Goal: Transaction & Acquisition: Book appointment/travel/reservation

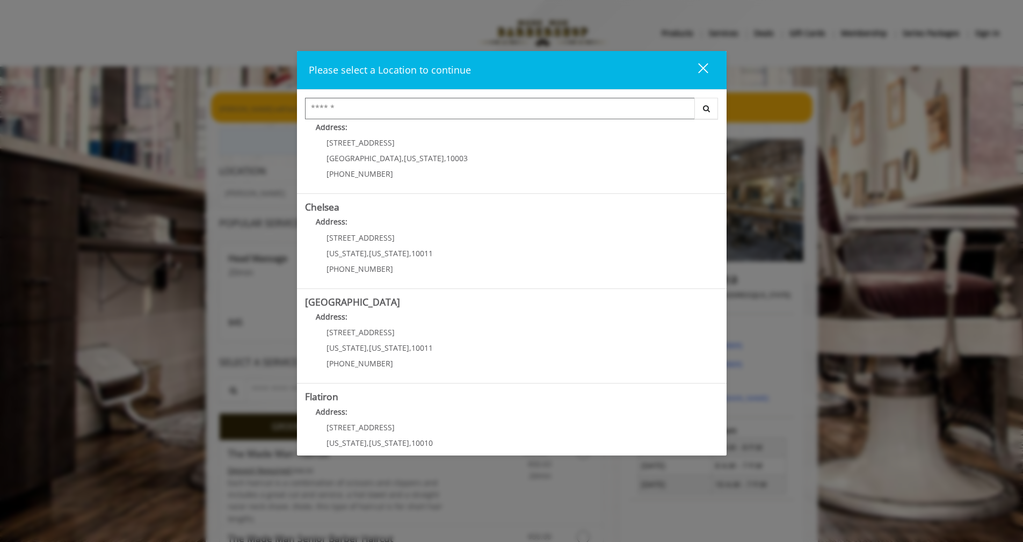
scroll to position [5, 0]
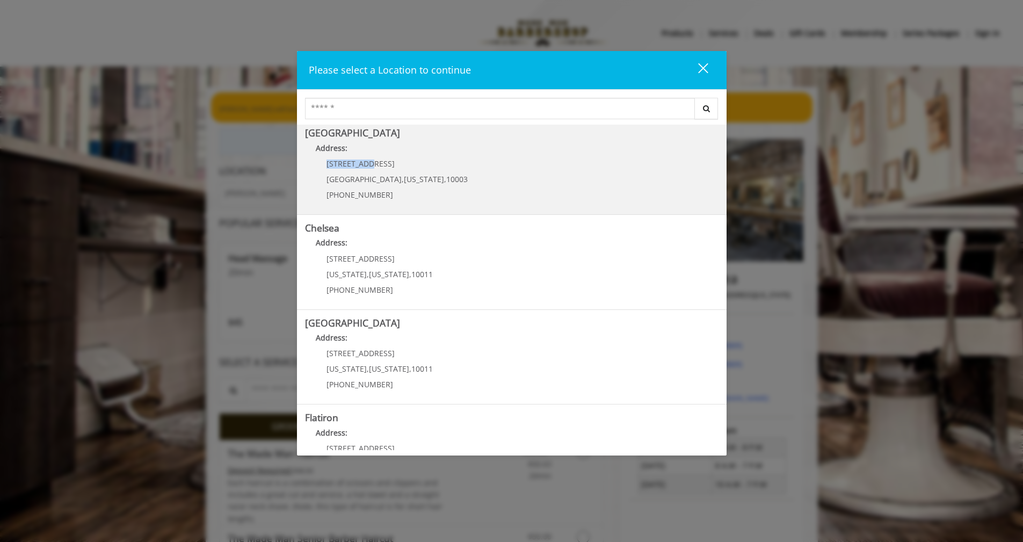
drag, startPoint x: 326, startPoint y: 162, endPoint x: 367, endPoint y: 164, distance: 40.9
click at [367, 164] on p "[STREET_ADDRESS]" at bounding box center [396, 163] width 141 height 8
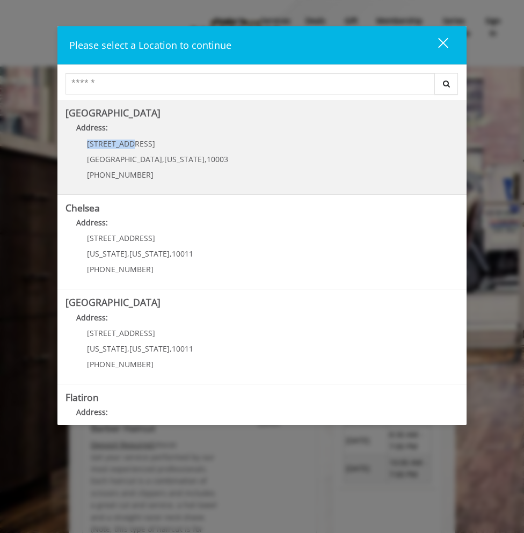
drag, startPoint x: 127, startPoint y: 142, endPoint x: 69, endPoint y: 142, distance: 58.5
click at [69, 142] on div "60 E 8th St Manhattan , New York , 10003 (212) 598-1840" at bounding box center [150, 163] width 168 height 47
click at [108, 149] on div "[STREET_ADDRESS][US_STATE] (212) 598-1840" at bounding box center [150, 163] width 168 height 47
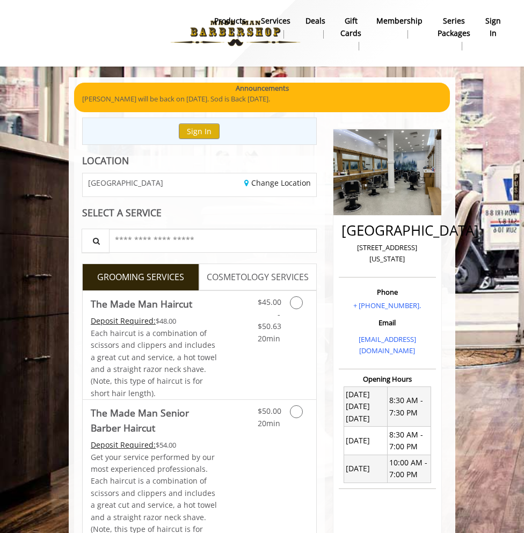
click at [359, 462] on td "[DATE]" at bounding box center [365, 469] width 43 height 28
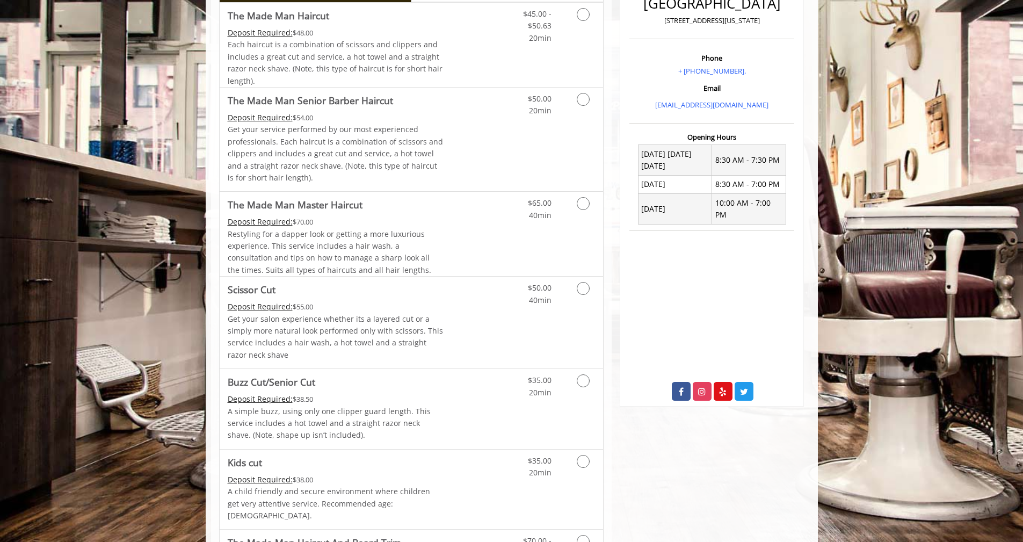
scroll to position [195, 0]
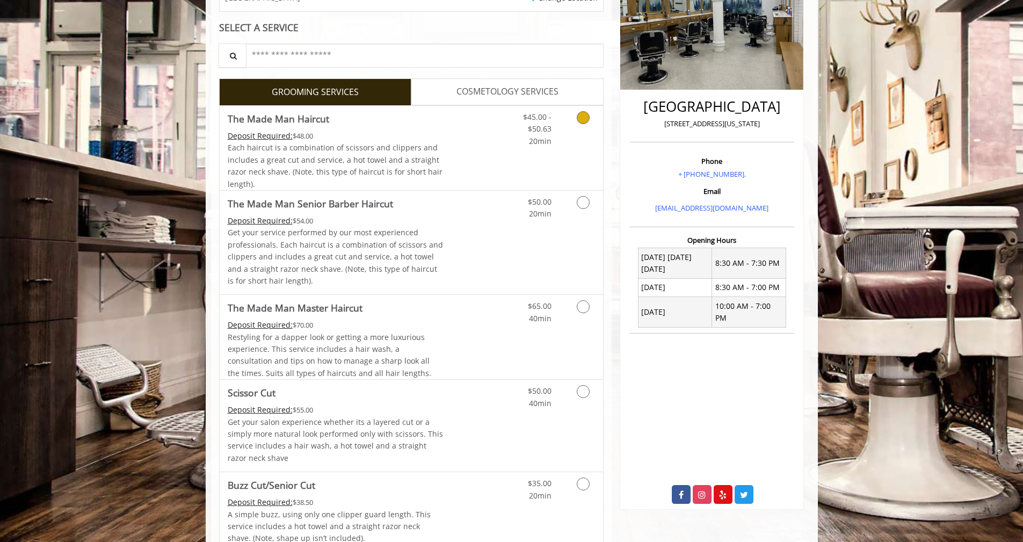
click at [532, 118] on icon "Grooming services" at bounding box center [583, 117] width 13 height 13
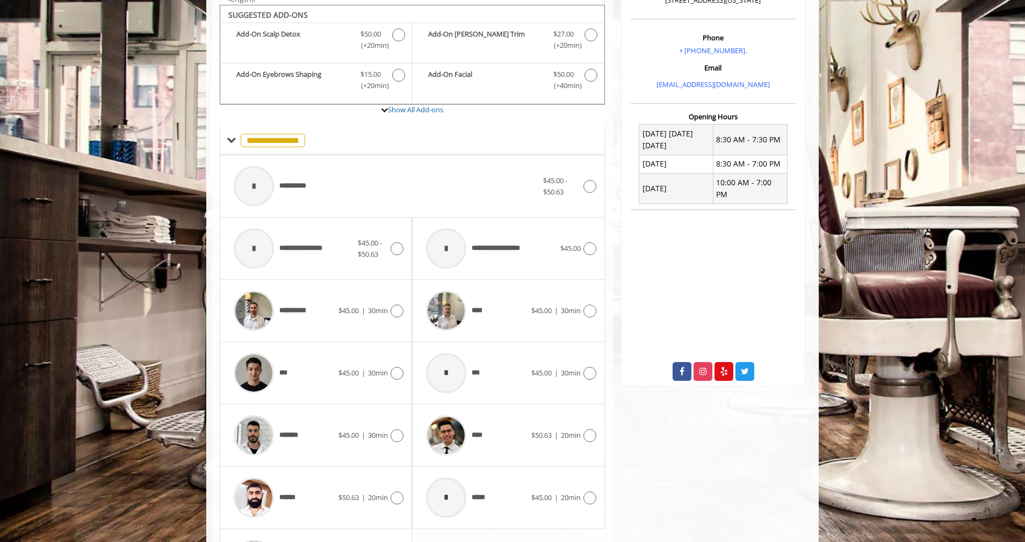
scroll to position [324, 0]
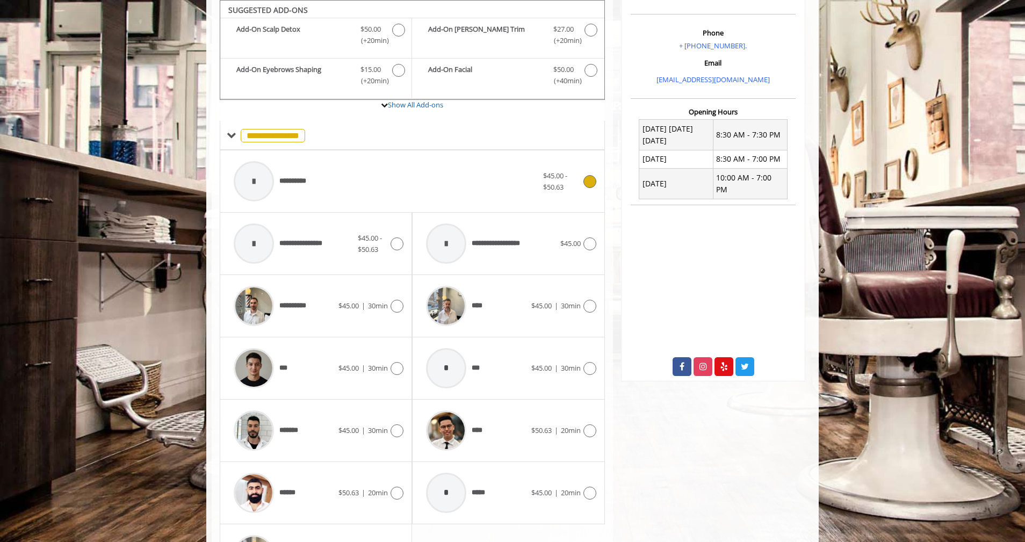
click at [532, 180] on icon at bounding box center [589, 181] width 13 height 13
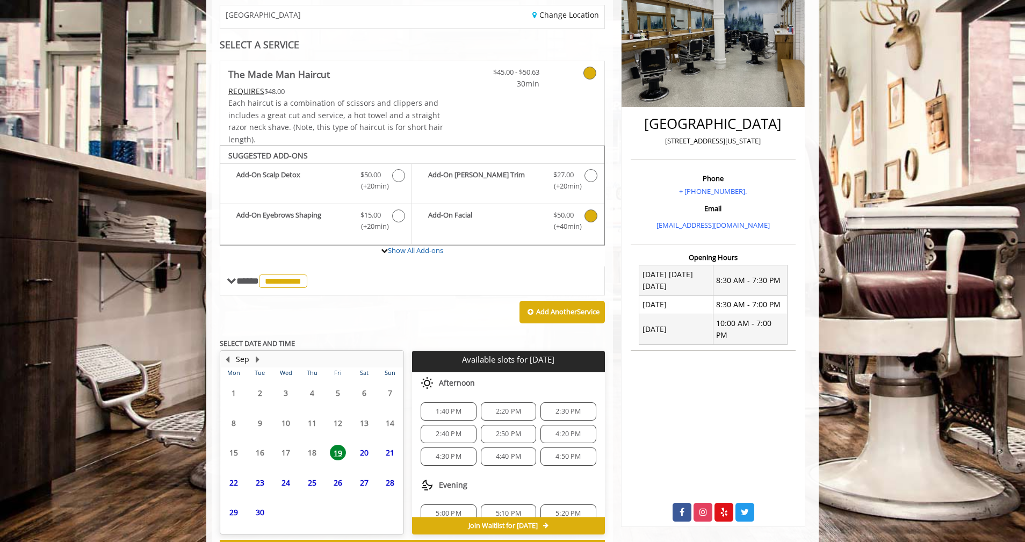
scroll to position [224, 0]
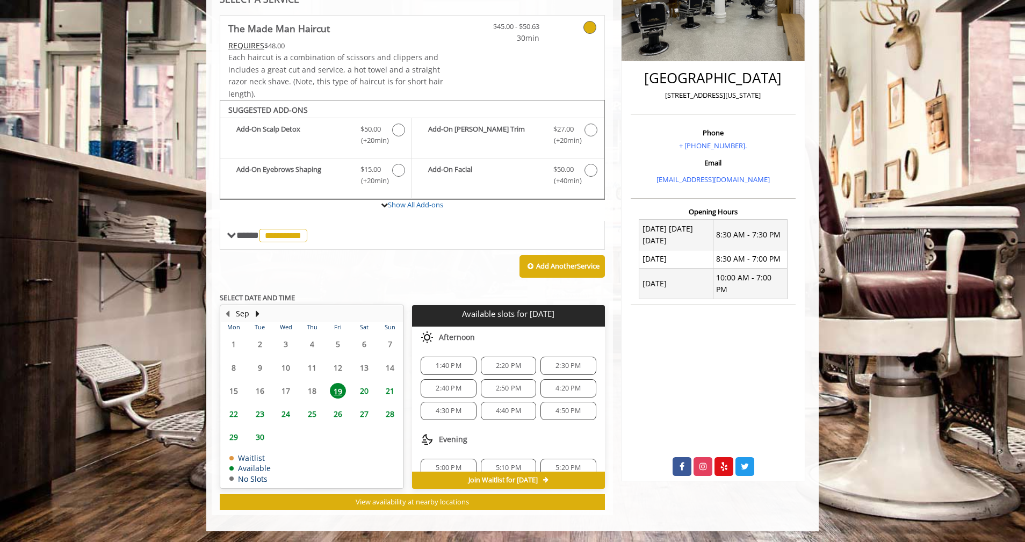
click at [387, 413] on span "28" at bounding box center [390, 414] width 16 height 16
click at [435, 408] on span "11:00 AM" at bounding box center [449, 410] width 30 height 9
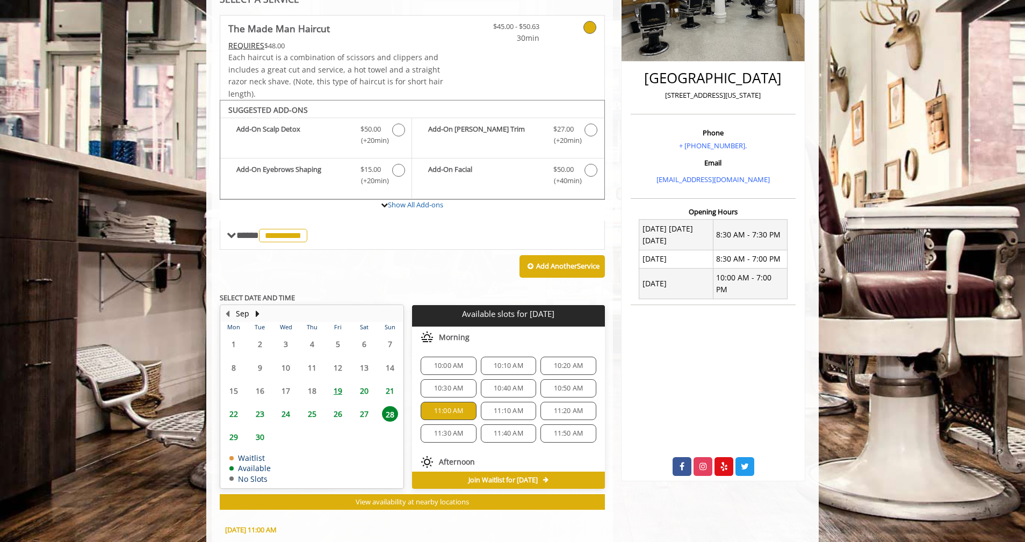
scroll to position [418, 0]
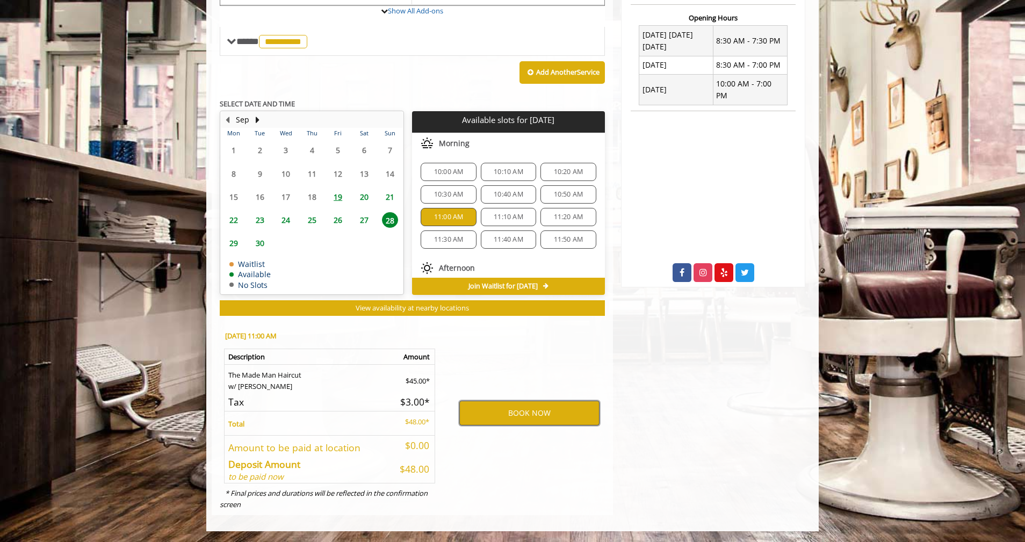
click at [498, 410] on button "BOOK NOW" at bounding box center [529, 413] width 140 height 25
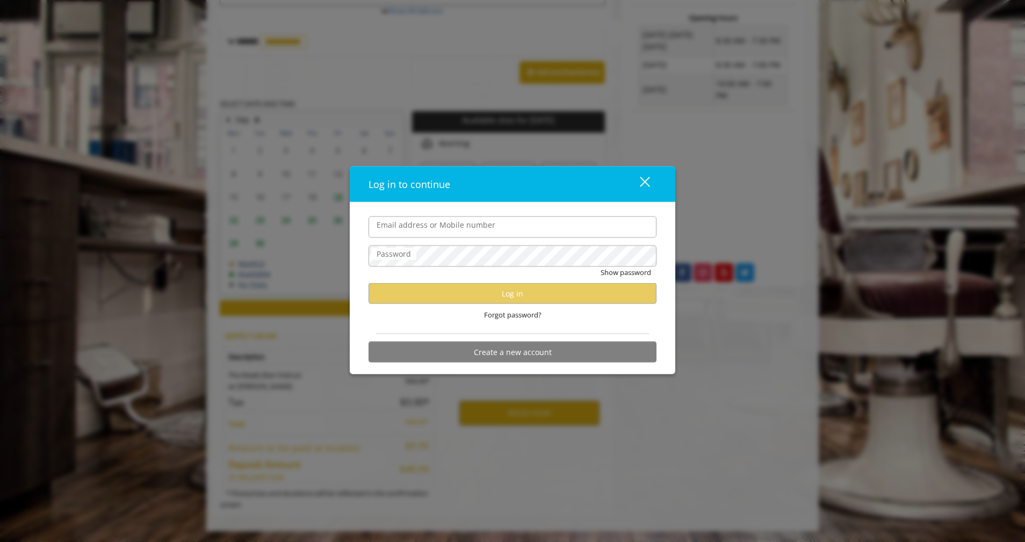
click at [435, 228] on input "Email address or Mobile number" at bounding box center [512, 226] width 288 height 21
type input "**********"
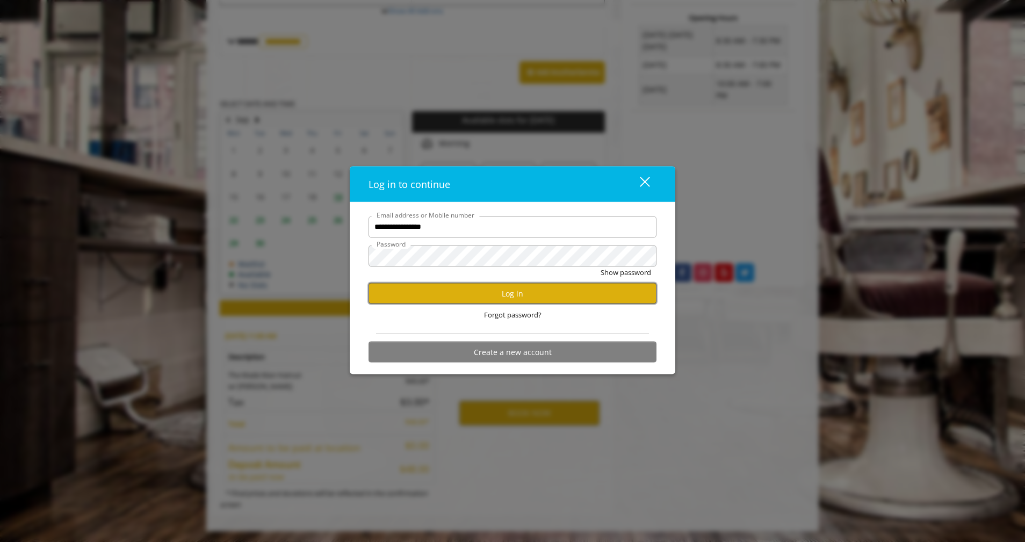
click at [486, 292] on button "Log in" at bounding box center [512, 293] width 288 height 21
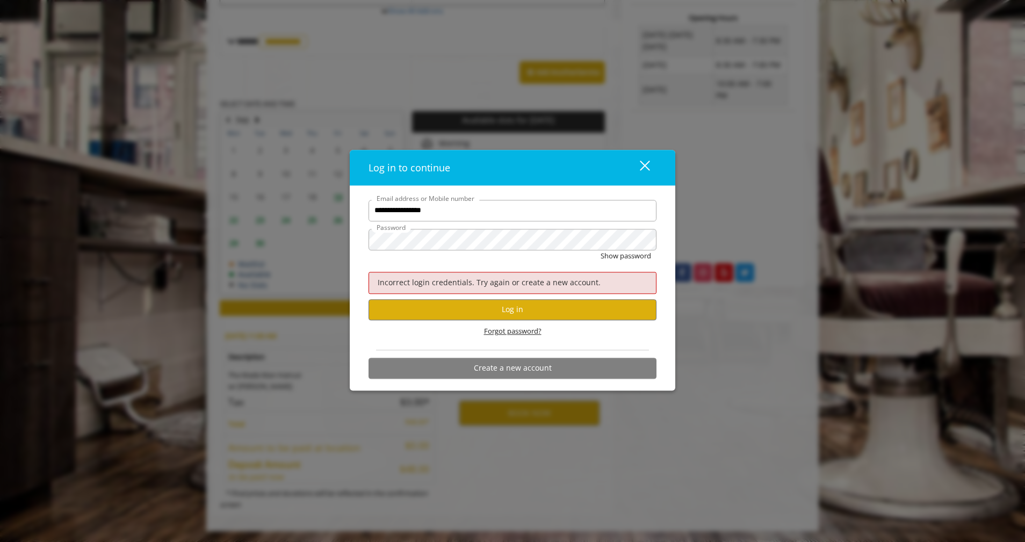
click at [526, 329] on span "Forgot password?" at bounding box center [512, 330] width 57 height 11
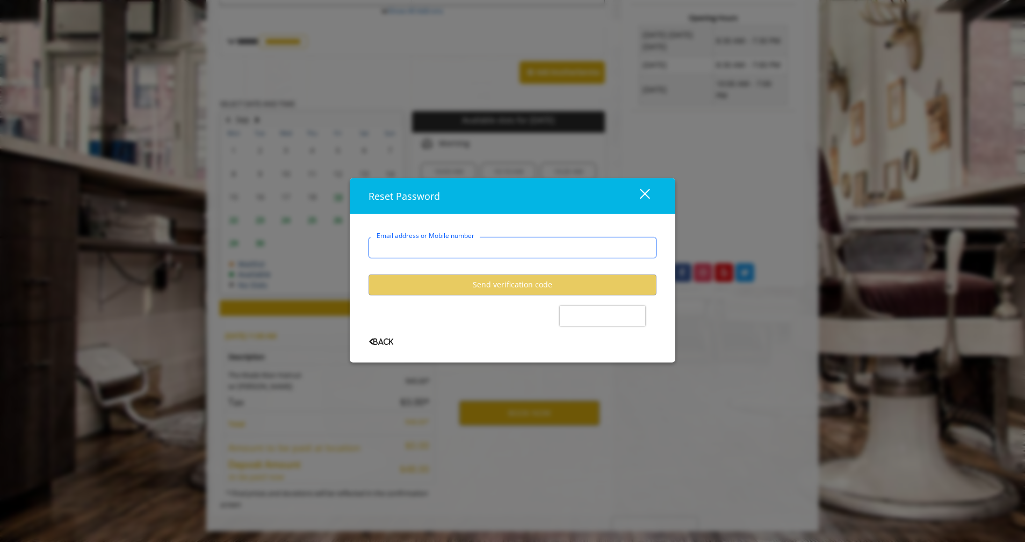
click at [507, 237] on input "Email address or Mobile number" at bounding box center [512, 246] width 288 height 21
click at [491, 249] on input "Email address or Mobile number" at bounding box center [512, 246] width 288 height 21
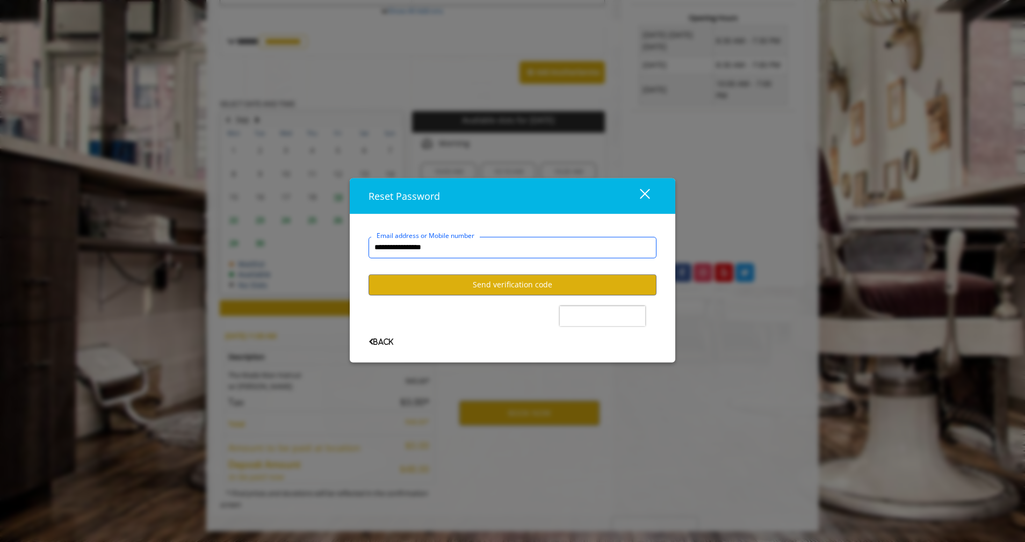
type input "**********"
click at [532, 270] on user-forgot-password "**********" at bounding box center [512, 282] width 288 height 125
click at [532, 286] on button "Send verification code" at bounding box center [512, 284] width 288 height 21
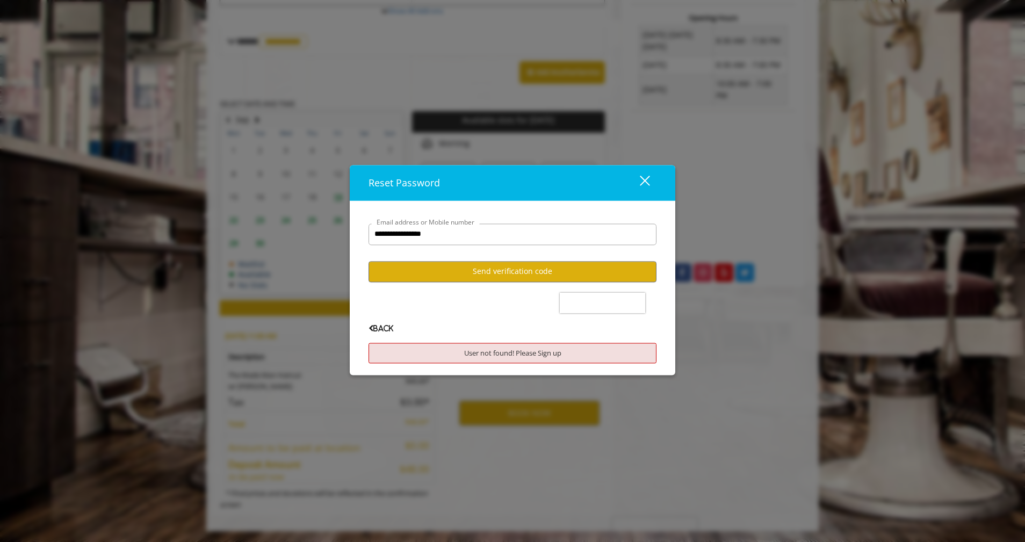
click at [532, 180] on div "close" at bounding box center [637, 183] width 21 height 16
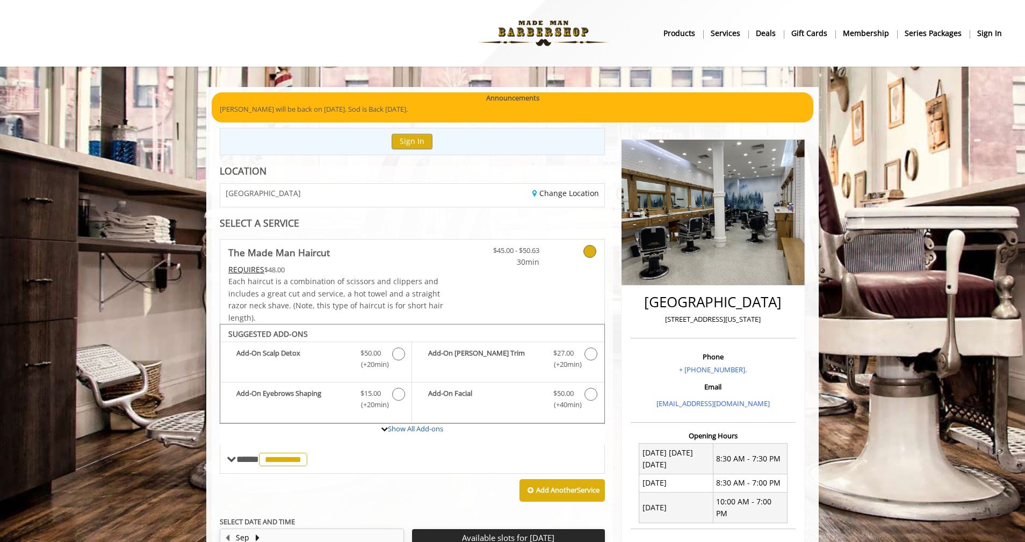
click at [532, 37] on b "sign in" at bounding box center [989, 33] width 25 height 12
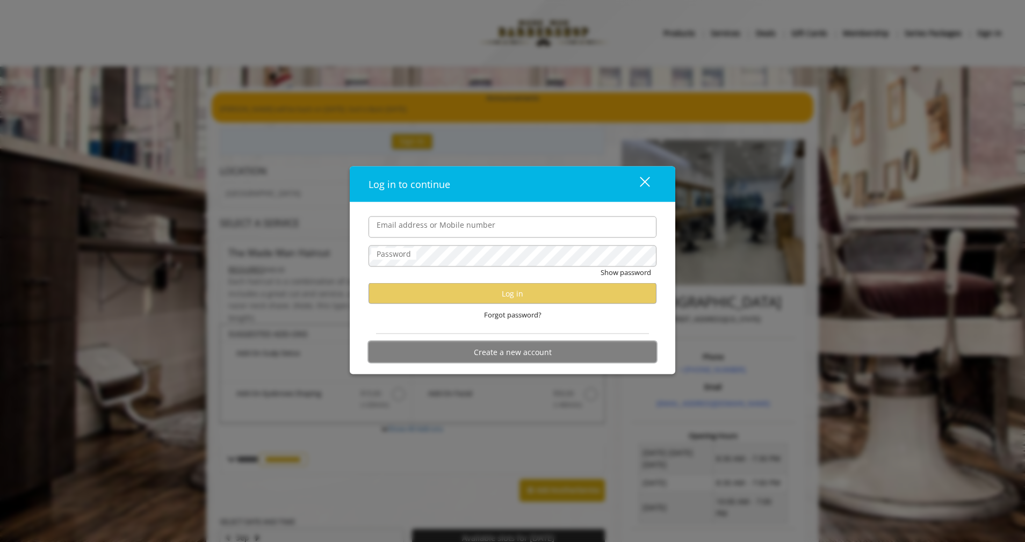
click at [467, 347] on button "Create a new account" at bounding box center [512, 352] width 288 height 21
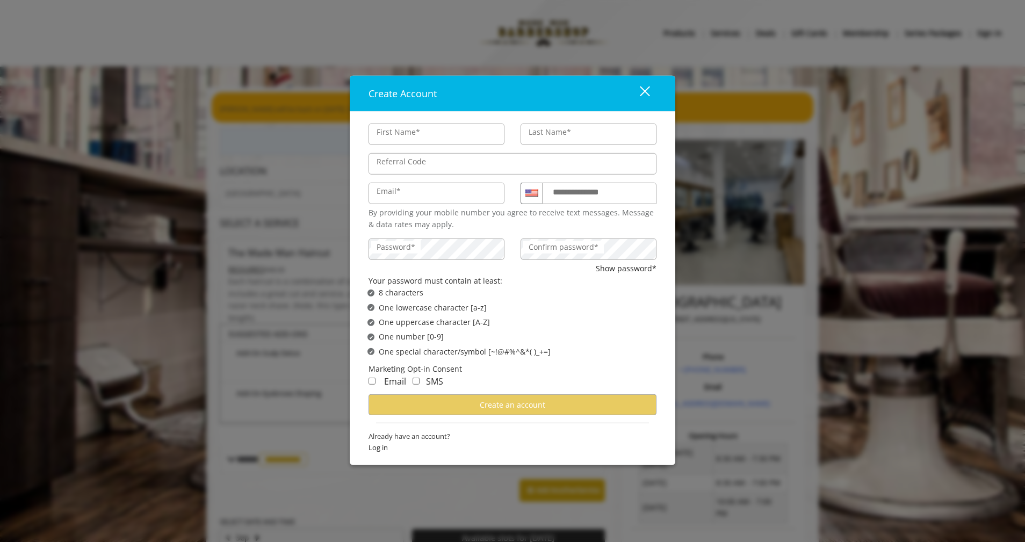
click at [419, 135] on input "First Name*" at bounding box center [436, 133] width 136 height 21
type input "****"
type input "*******"
type input "**********"
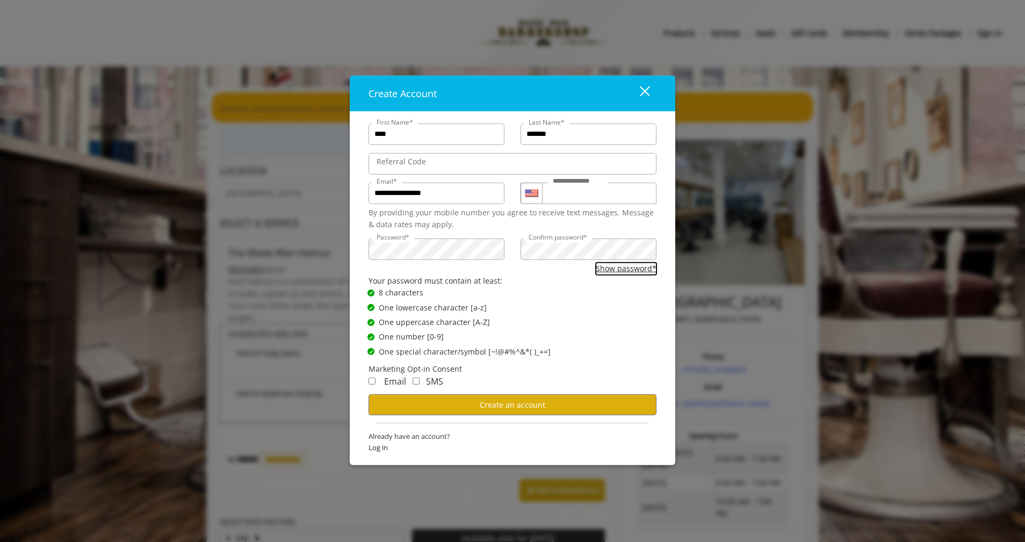
click at [532, 271] on button "Show password*" at bounding box center [626, 269] width 61 height 12
click at [519, 404] on span "Create an account" at bounding box center [513, 404] width 66 height 10
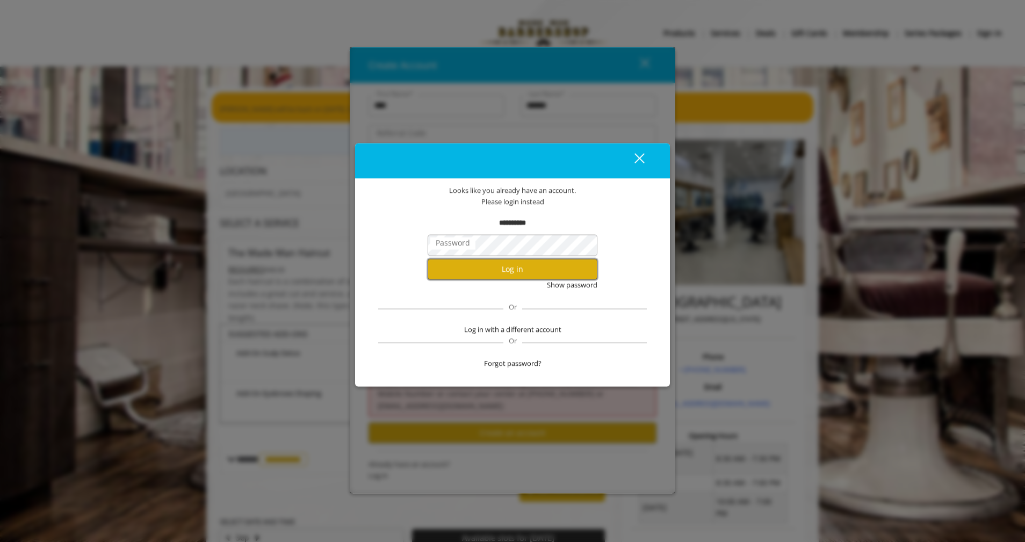
click at [469, 270] on button "Log in" at bounding box center [512, 269] width 170 height 21
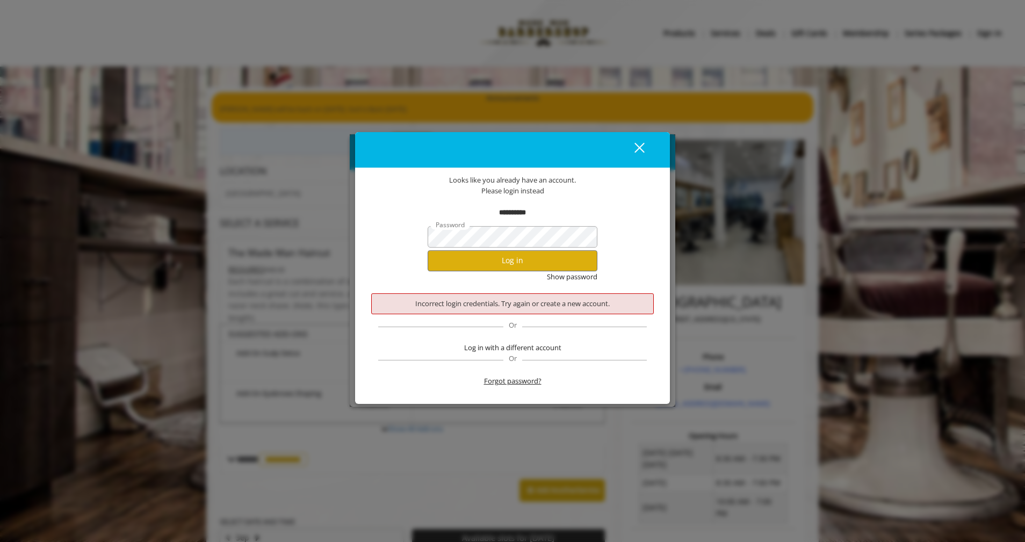
click at [516, 376] on span "Forgot password?" at bounding box center [512, 380] width 57 height 11
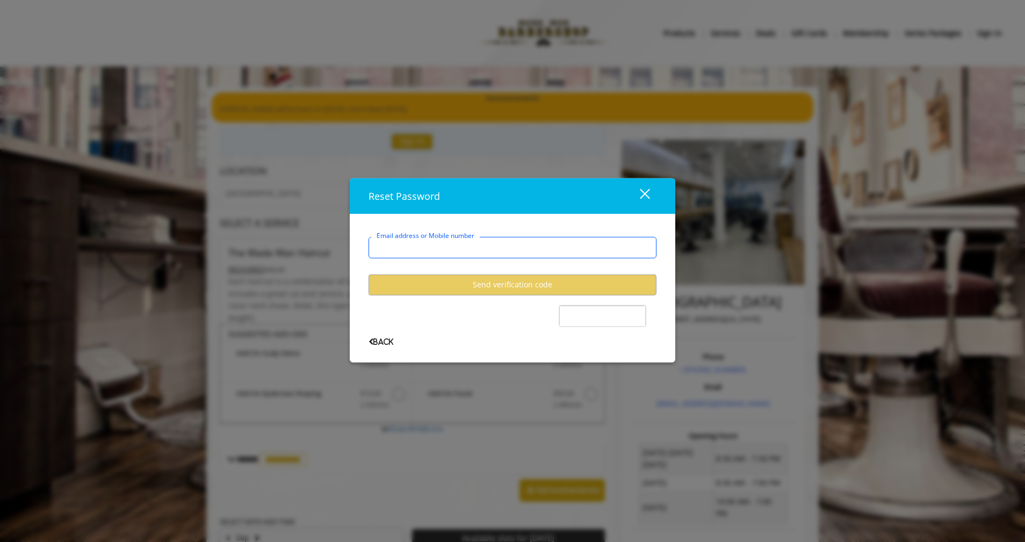
click at [410, 245] on input "Email address or Mobile number" at bounding box center [512, 246] width 288 height 21
type input "**********"
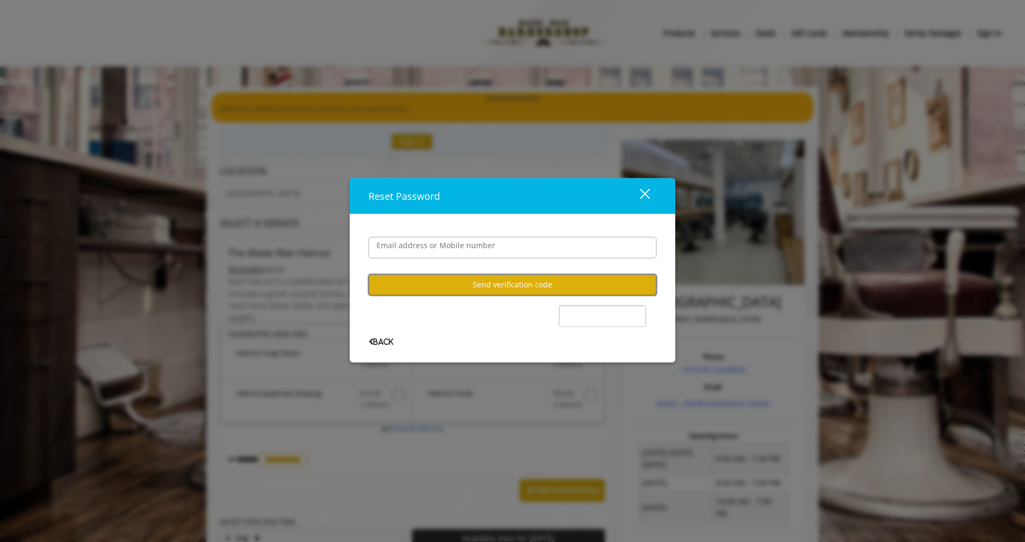
click at [532, 286] on button "Send verification code" at bounding box center [512, 284] width 288 height 21
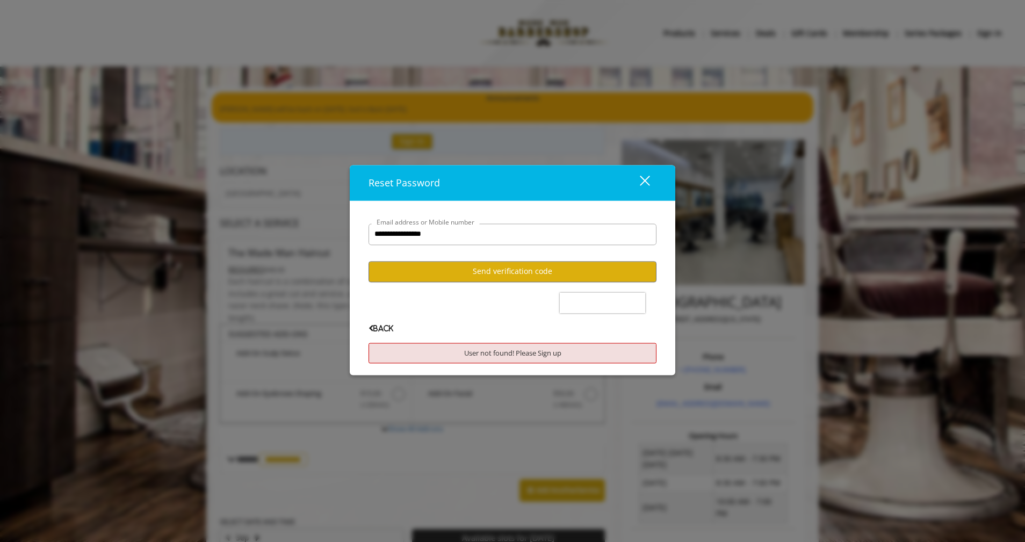
click at [446, 354] on div "User not found! Please Sign up" at bounding box center [512, 353] width 288 height 21
click at [449, 348] on div "User not found! Please Sign up" at bounding box center [512, 353] width 288 height 21
click at [532, 185] on div "close" at bounding box center [637, 183] width 21 height 16
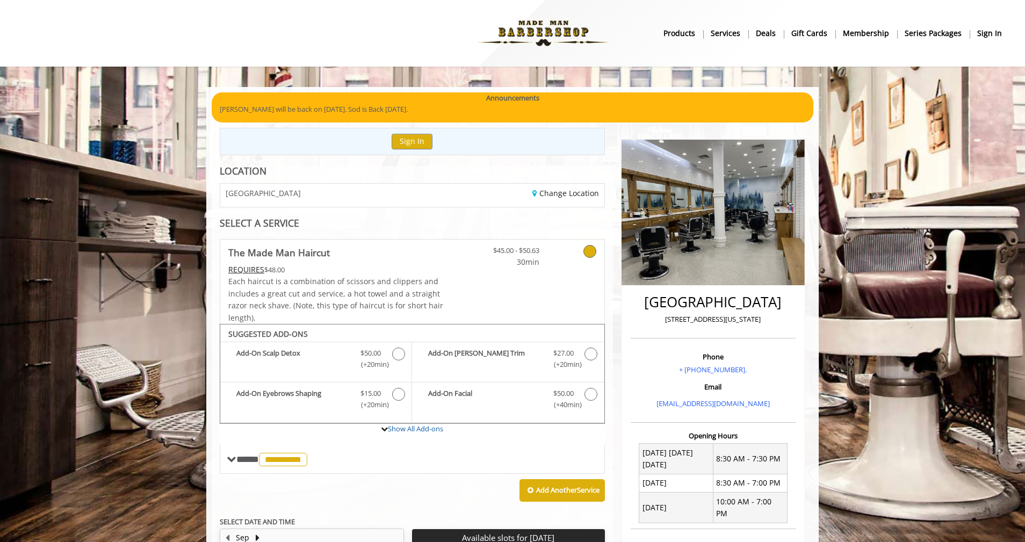
click at [532, 29] on b "sign in" at bounding box center [989, 33] width 25 height 12
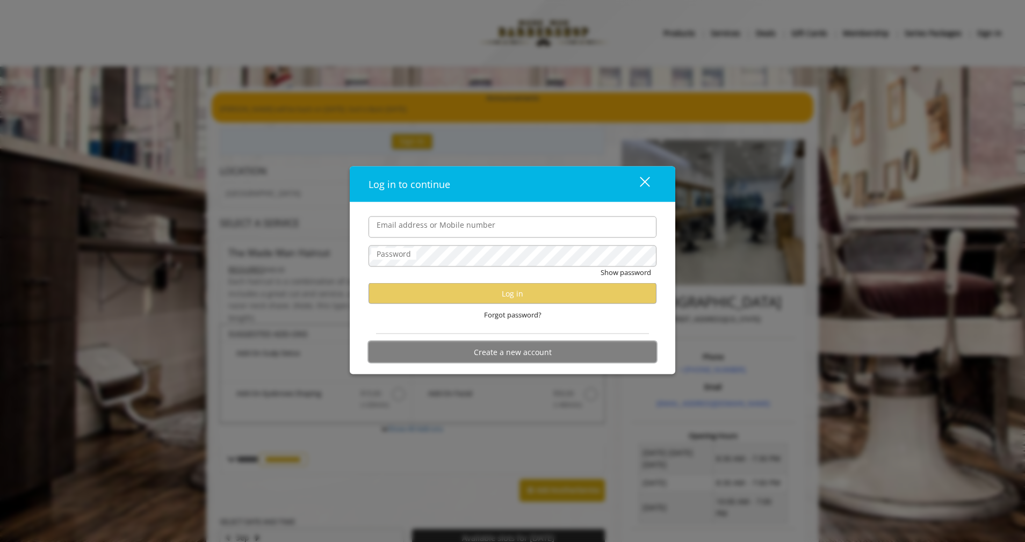
click at [486, 352] on button "Create a new account" at bounding box center [512, 352] width 288 height 21
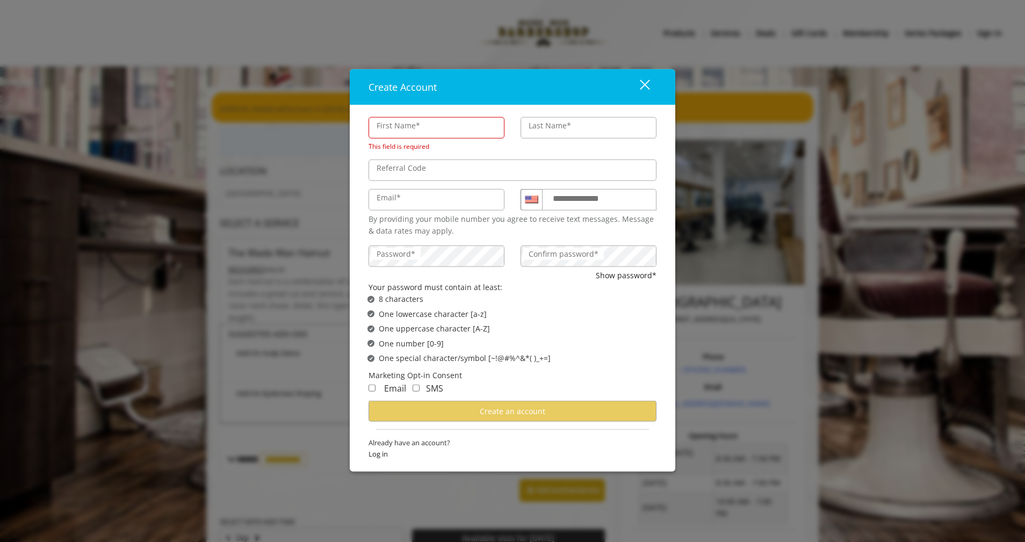
click at [396, 127] on label "First Name*" at bounding box center [398, 125] width 54 height 12
click at [396, 127] on input "First Name*" at bounding box center [436, 127] width 136 height 21
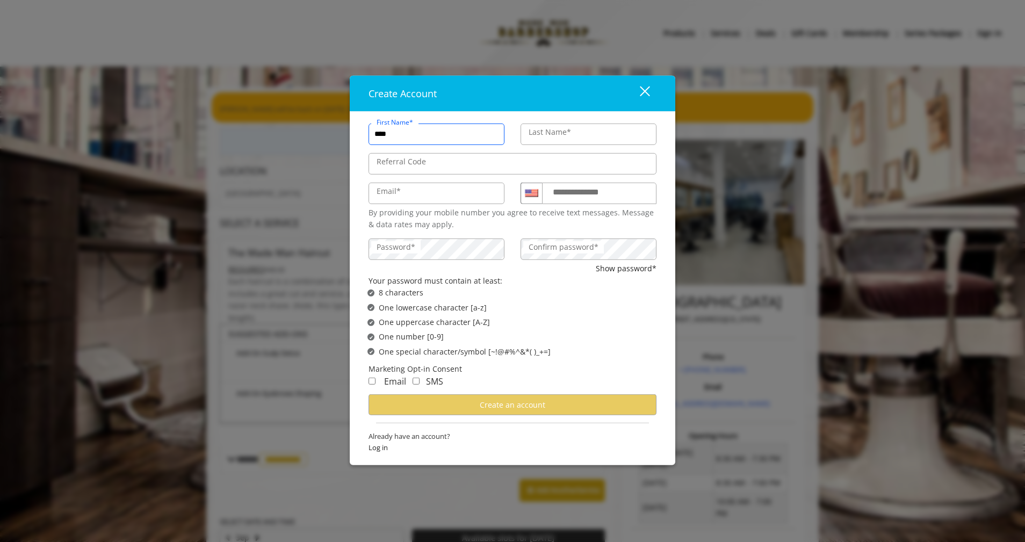
type input "****"
type input "*******"
type input "**********"
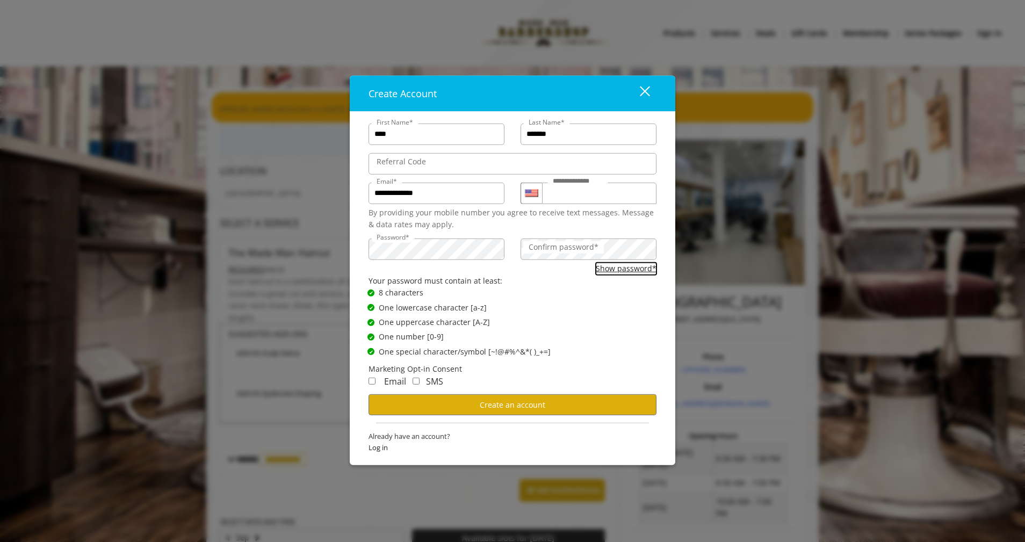
click at [532, 266] on button "Show password*" at bounding box center [626, 269] width 61 height 12
click at [440, 404] on button "Create an account" at bounding box center [512, 404] width 288 height 21
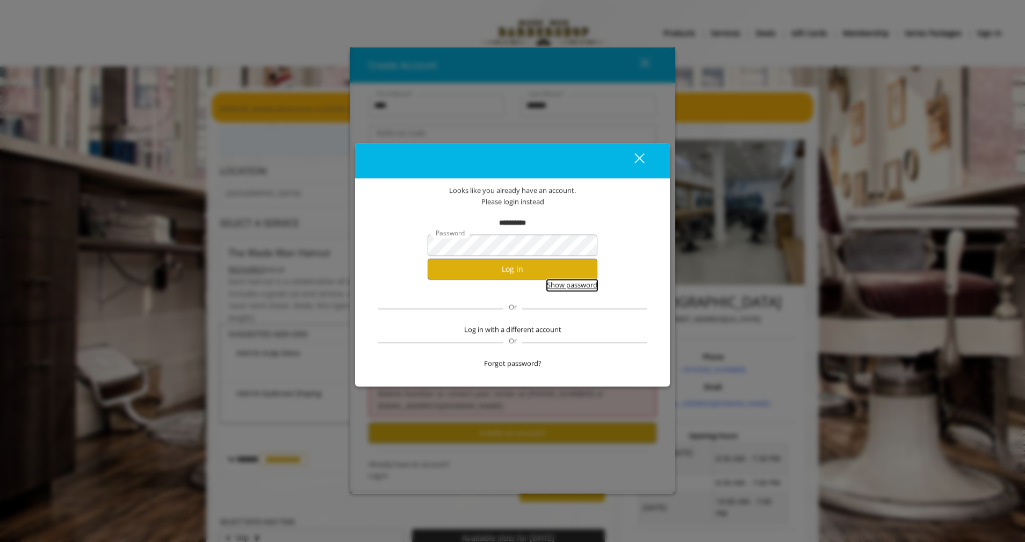
click at [532, 285] on button "Show password" at bounding box center [572, 285] width 50 height 11
click at [514, 267] on button "Log in" at bounding box center [512, 269] width 170 height 21
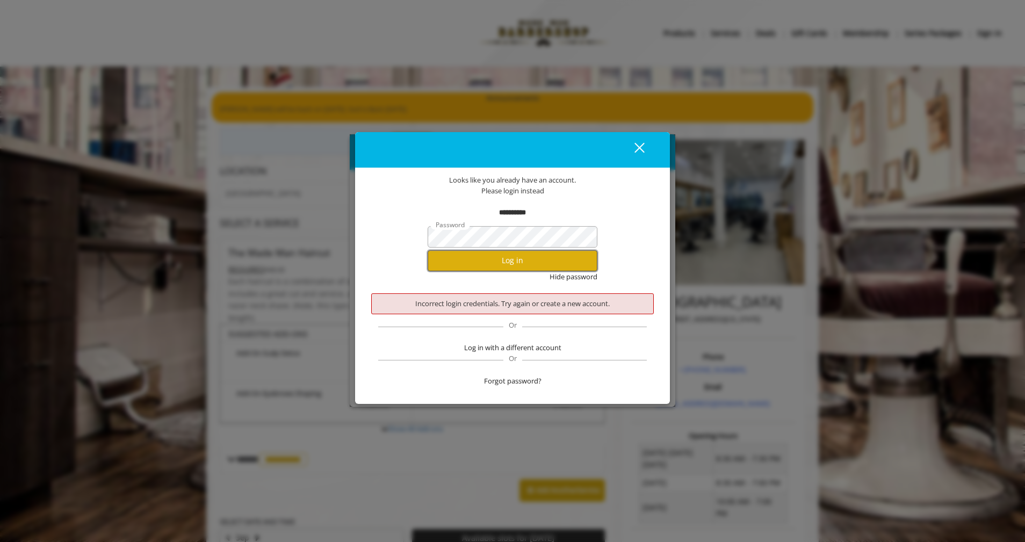
click at [520, 261] on button "Log in" at bounding box center [512, 260] width 170 height 21
click at [505, 257] on button "Log in" at bounding box center [512, 260] width 170 height 21
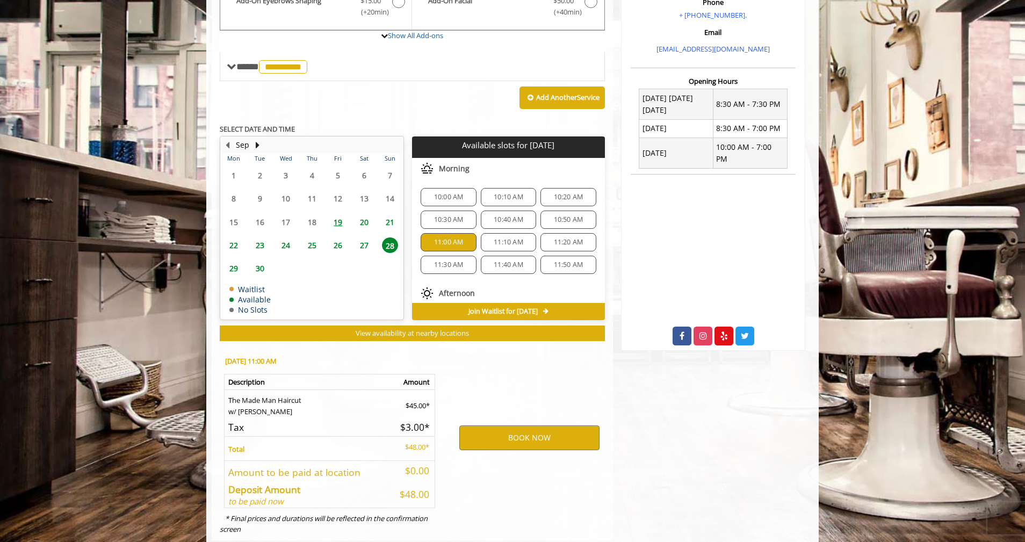
scroll to position [380, 0]
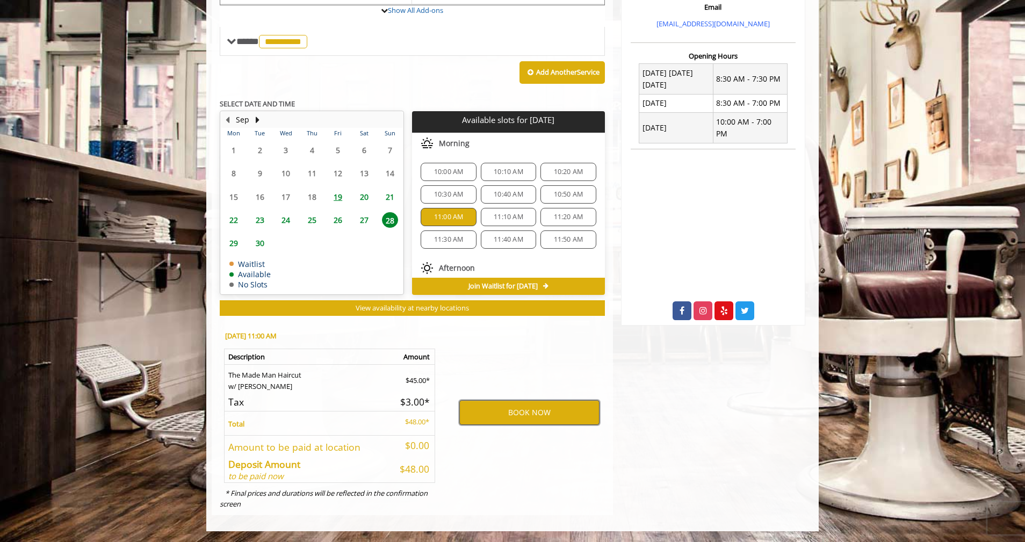
click at [526, 409] on button "BOOK NOW" at bounding box center [529, 412] width 140 height 25
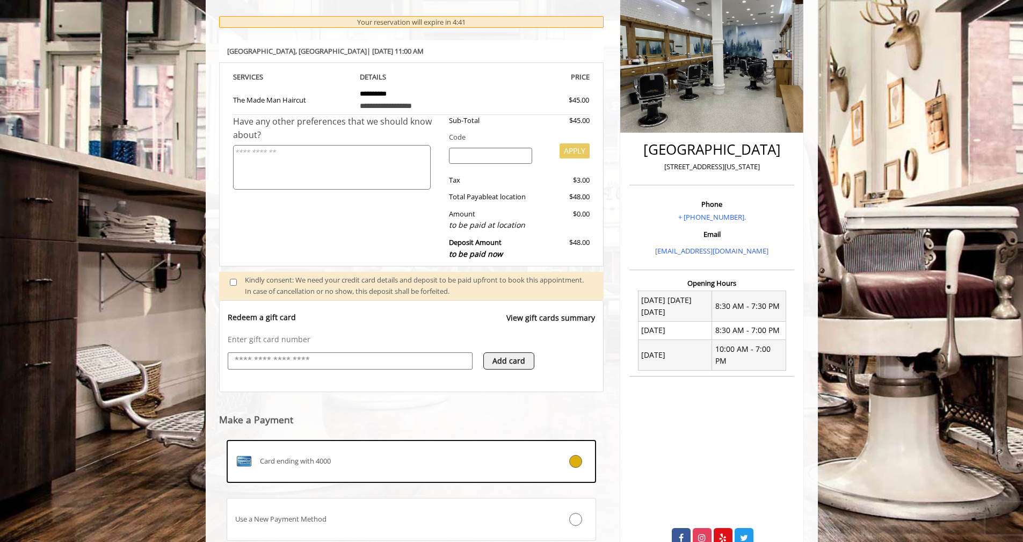
scroll to position [230, 0]
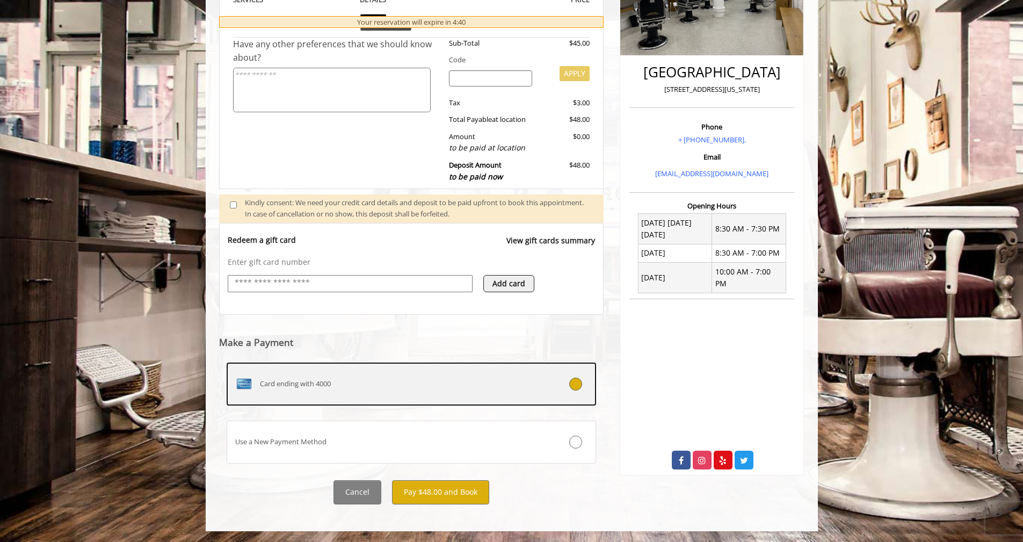
click at [381, 383] on div "Card ending with 4000" at bounding box center [380, 383] width 307 height 17
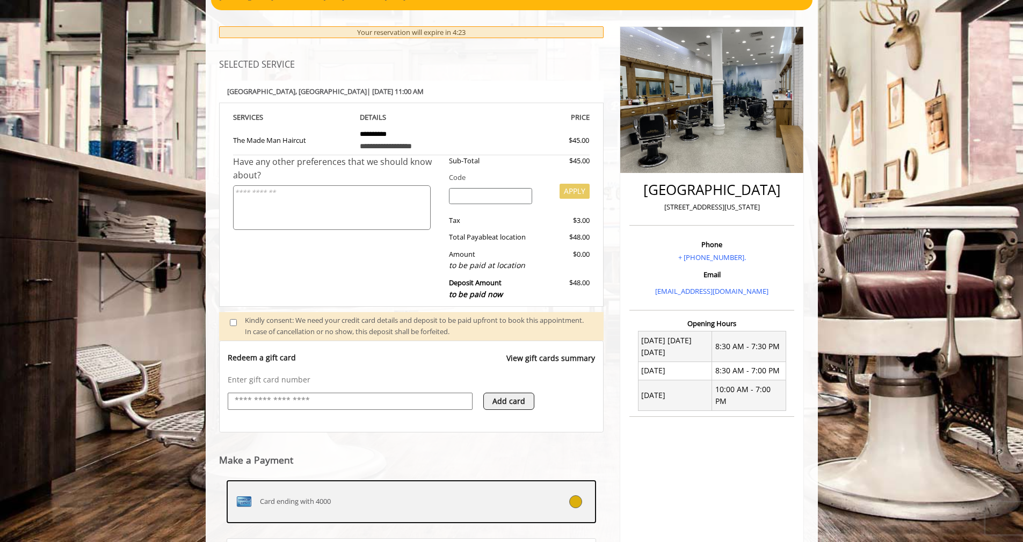
click at [532, 504] on icon at bounding box center [575, 501] width 13 height 13
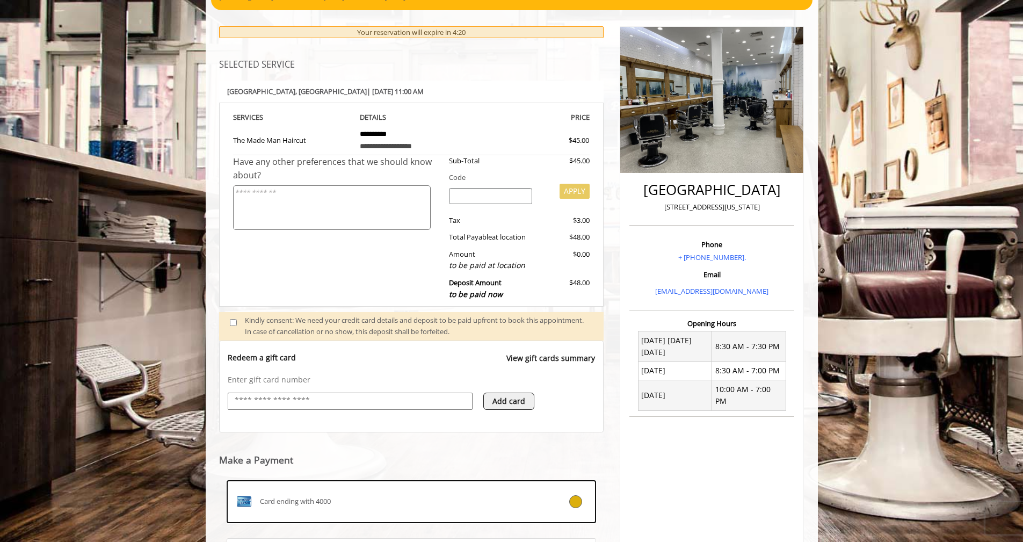
scroll to position [230, 0]
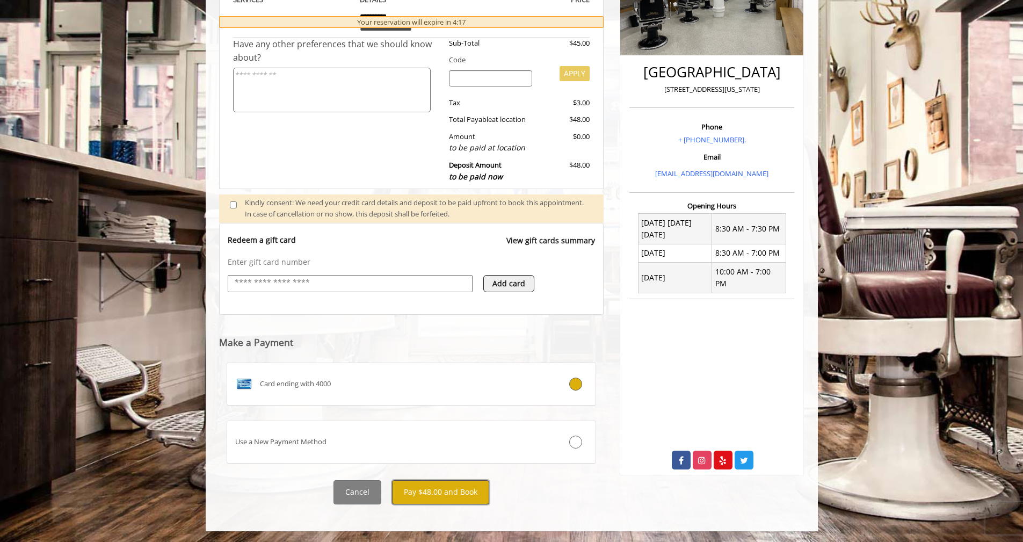
click at [412, 492] on button "Pay $48.00 and Book" at bounding box center [440, 492] width 97 height 24
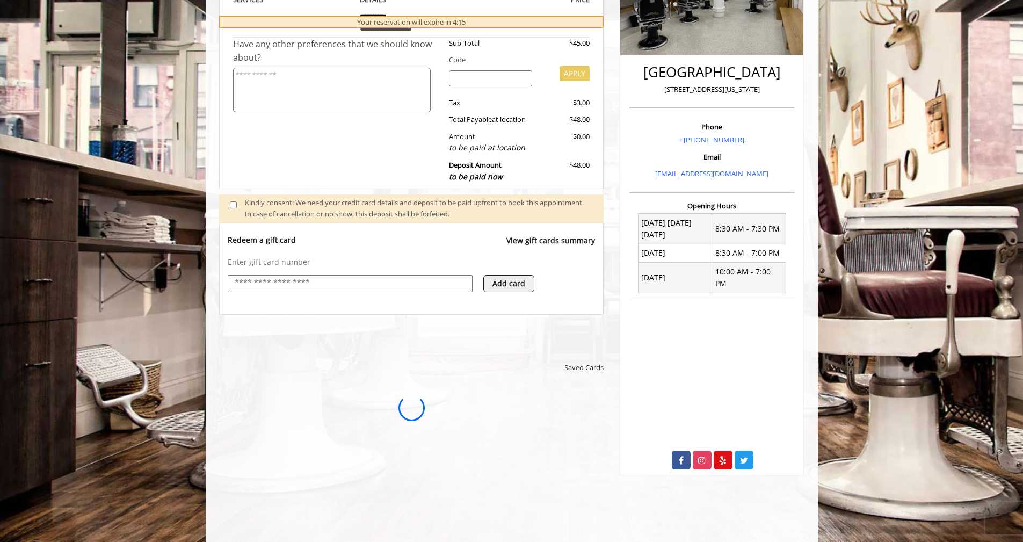
scroll to position [0, 0]
